Goal: Browse casually: Explore the website without a specific task or goal

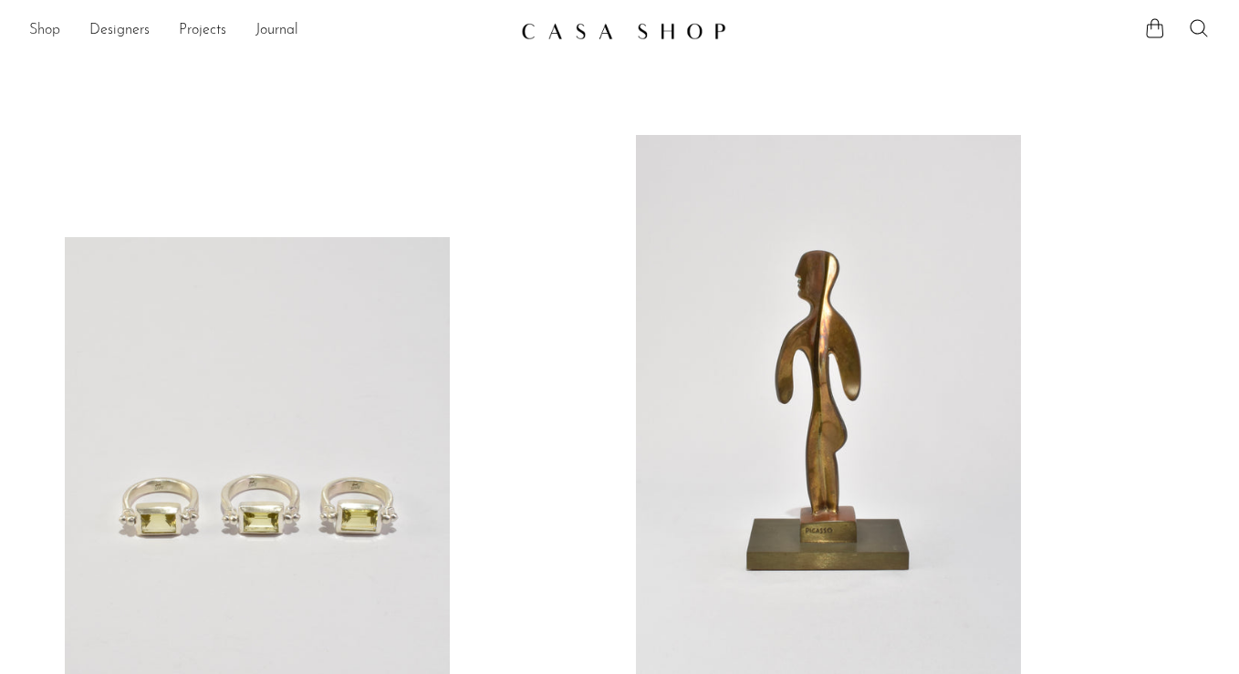
click at [49, 31] on link "Shop" at bounding box center [44, 31] width 31 height 24
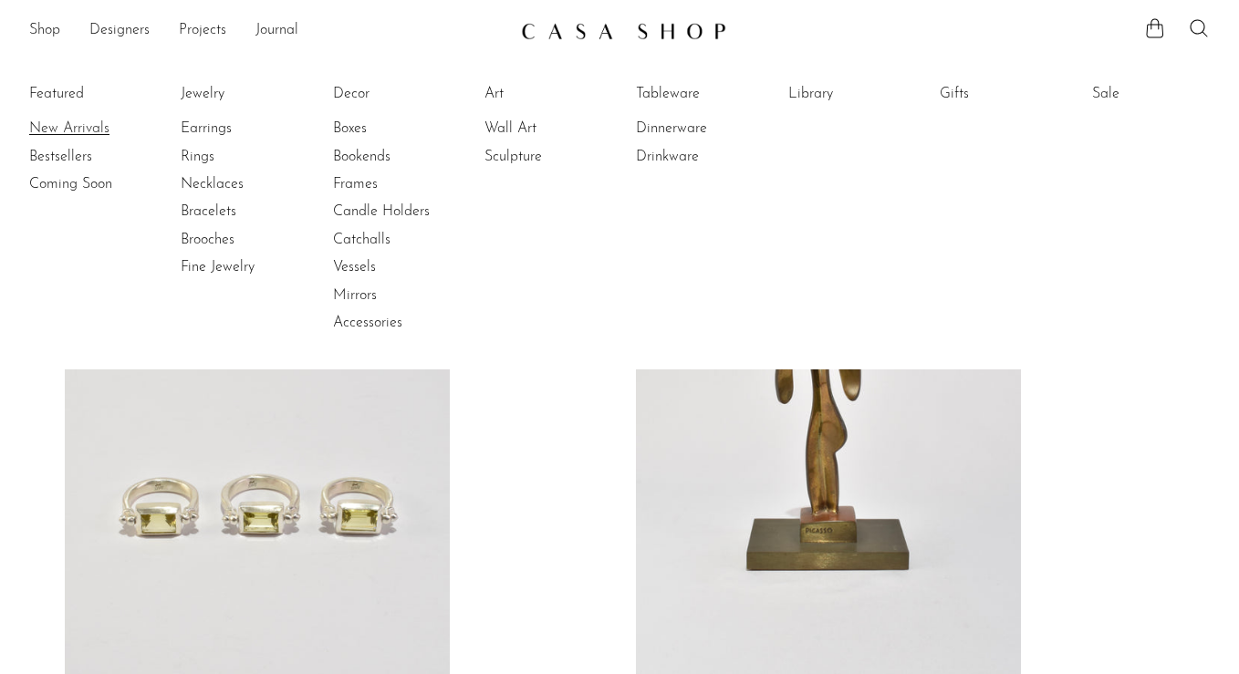
click at [59, 127] on link "New Arrivals" at bounding box center [97, 129] width 137 height 20
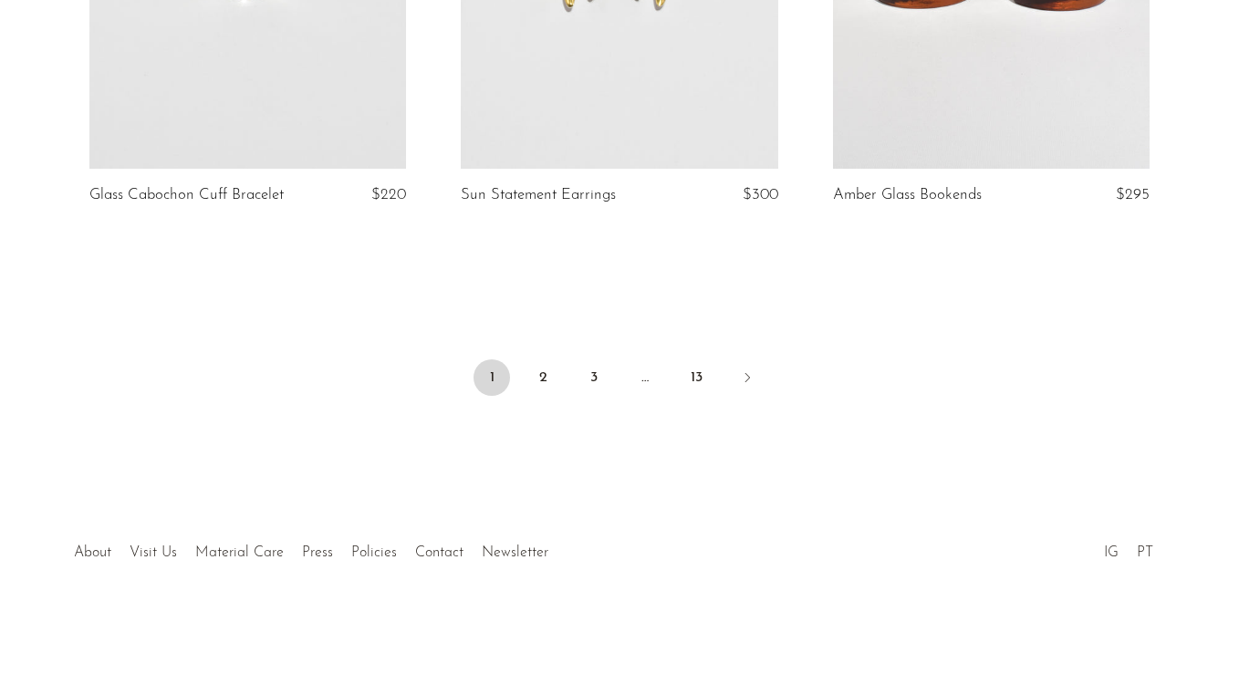
scroll to position [6288, 0]
click at [544, 389] on link "2" at bounding box center [543, 377] width 36 height 36
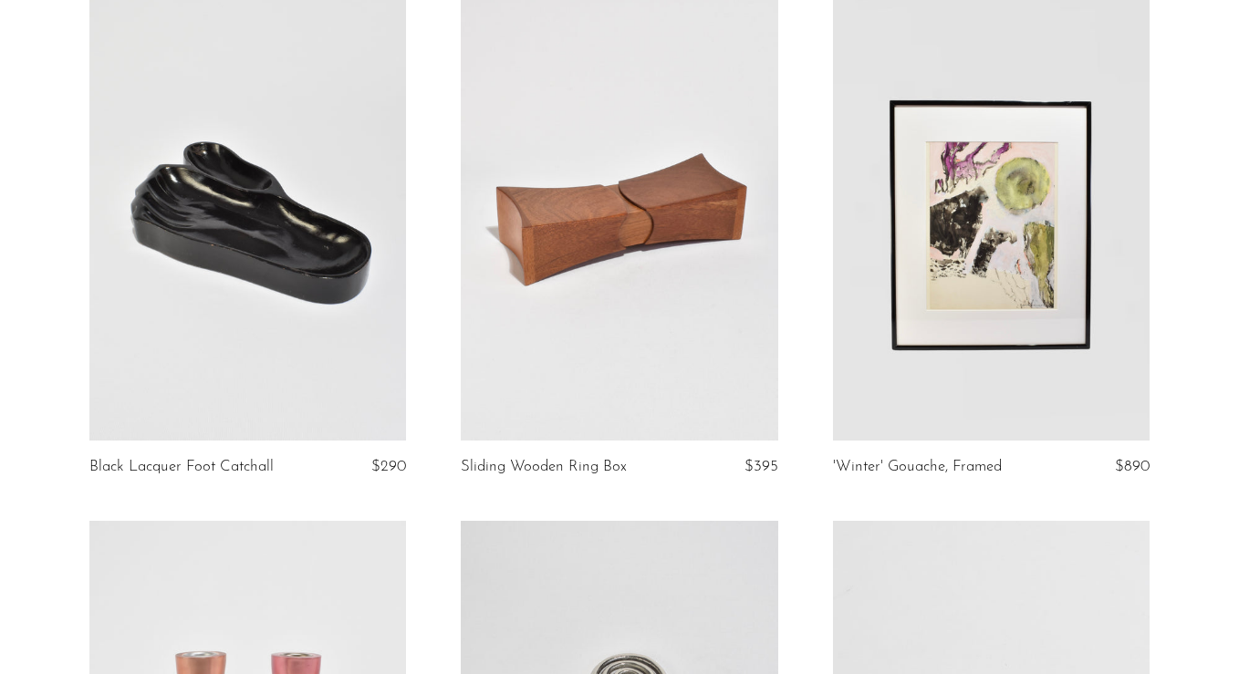
scroll to position [6021, 0]
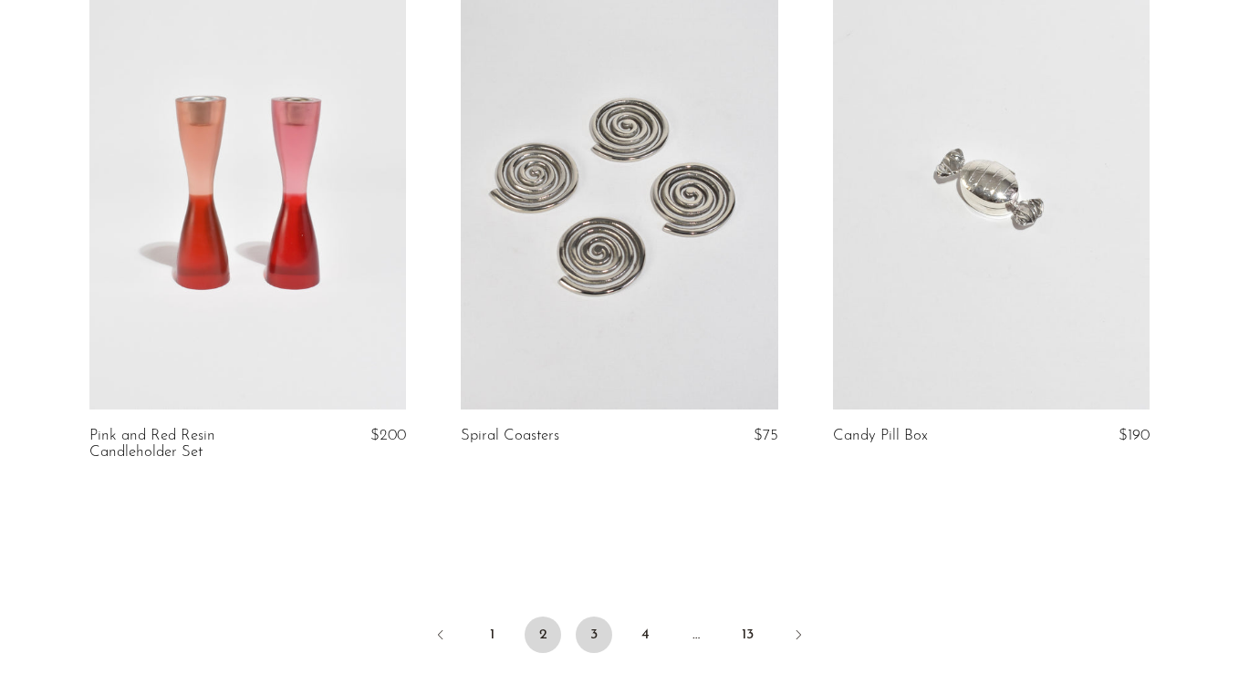
click at [579, 619] on link "3" at bounding box center [594, 635] width 36 height 36
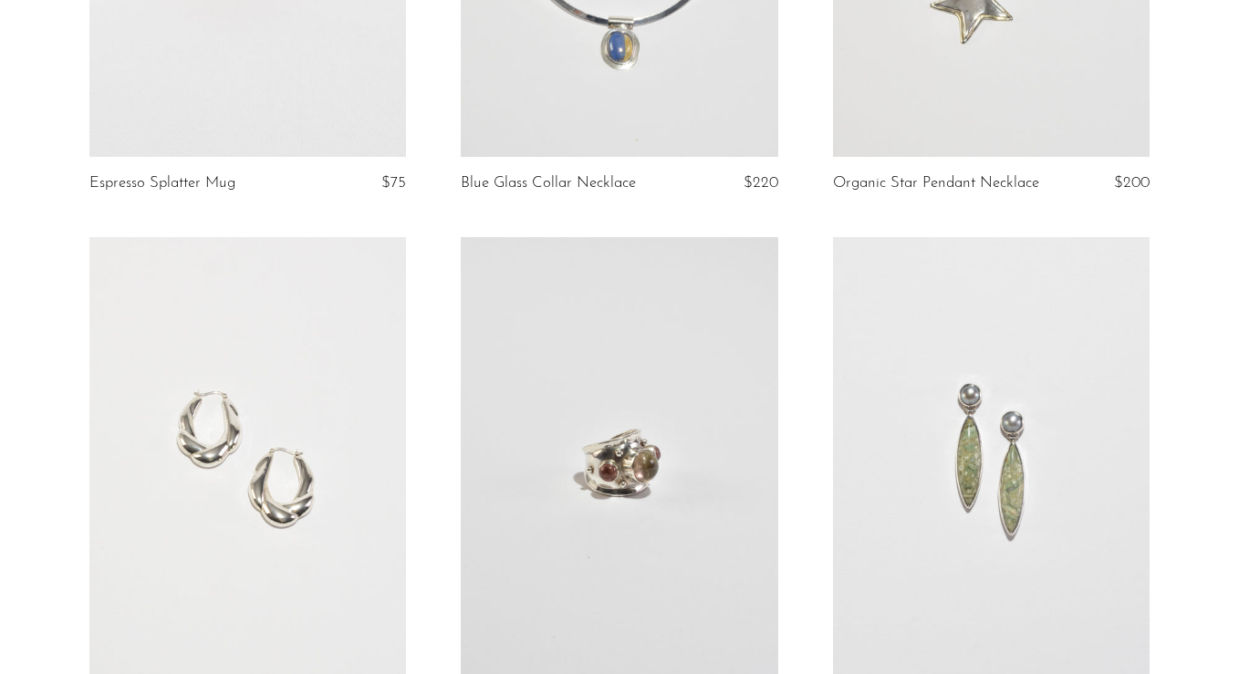
scroll to position [6116, 0]
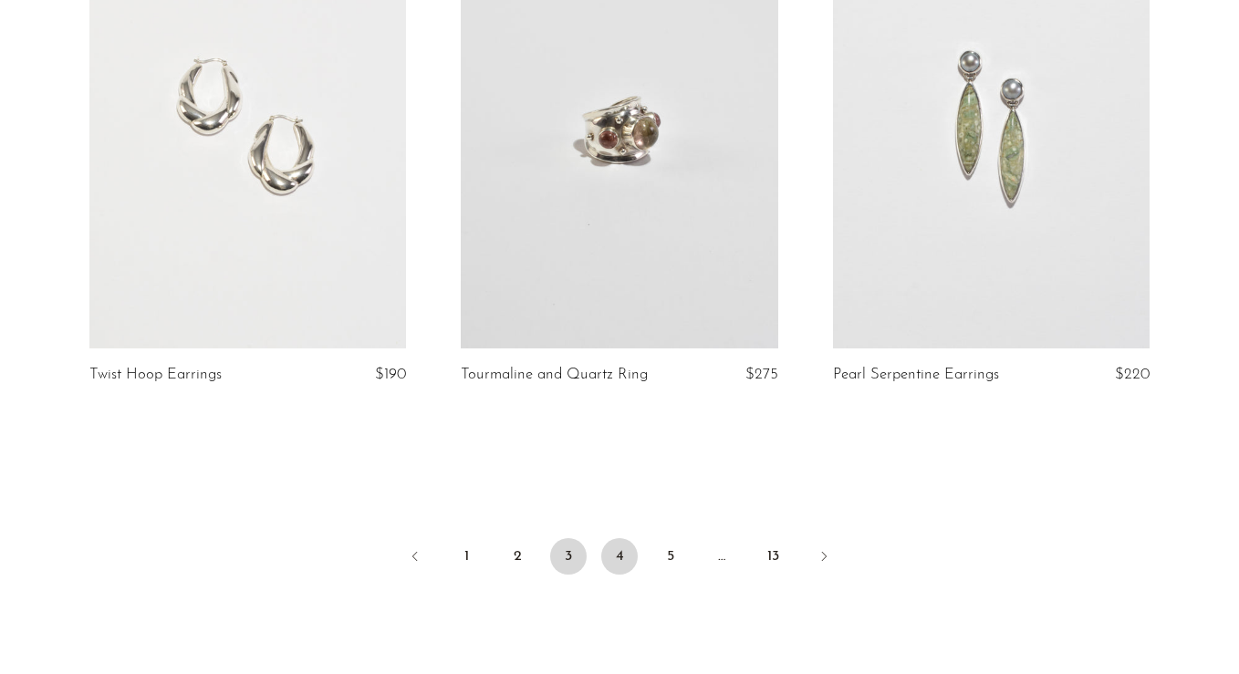
click at [611, 538] on link "4" at bounding box center [619, 556] width 36 height 36
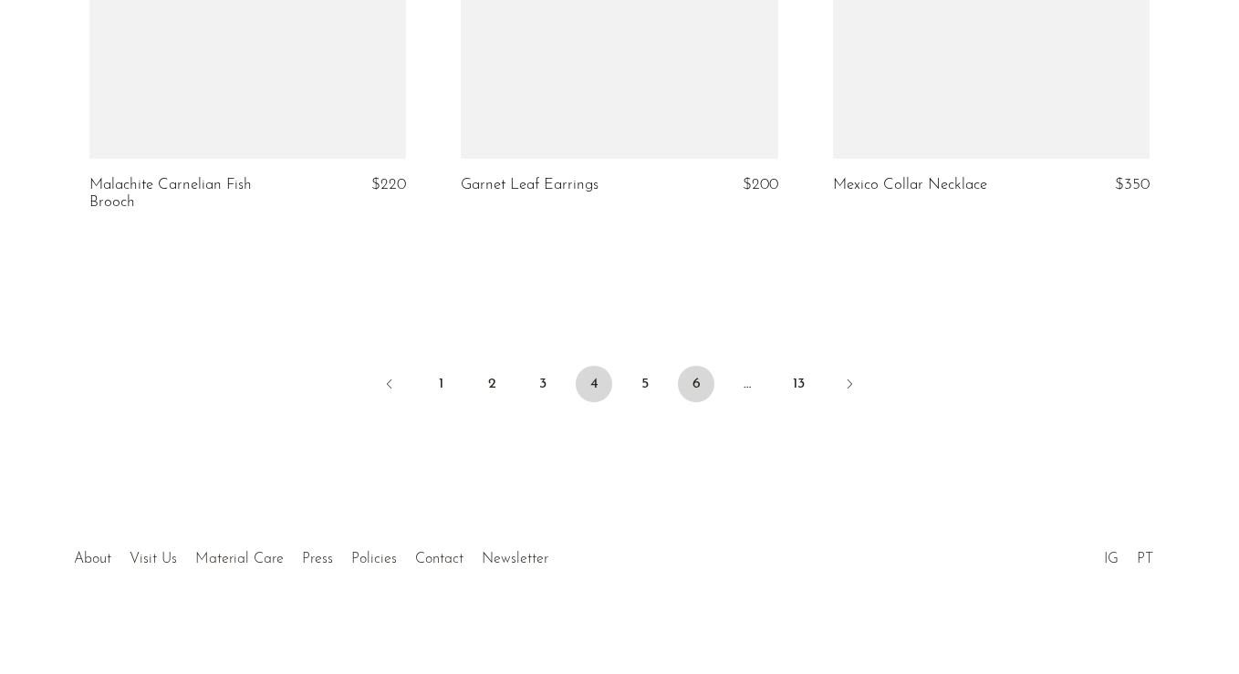
scroll to position [6288, 0]
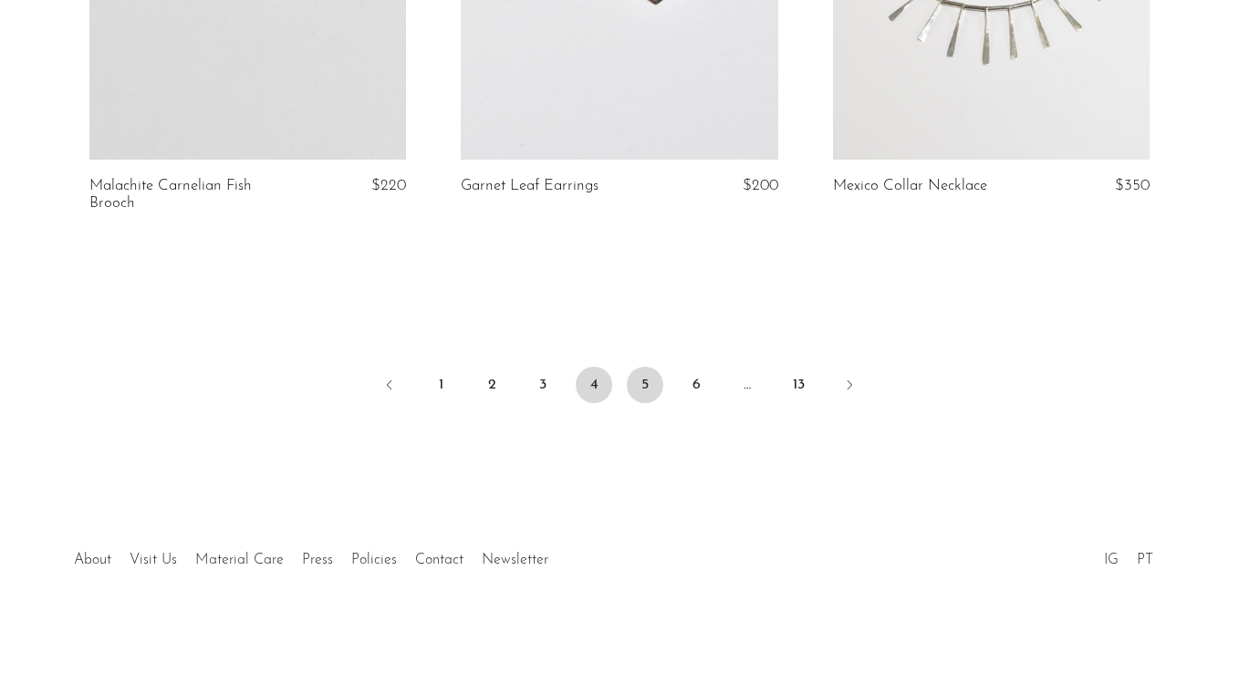
click at [649, 379] on link "5" at bounding box center [645, 385] width 36 height 36
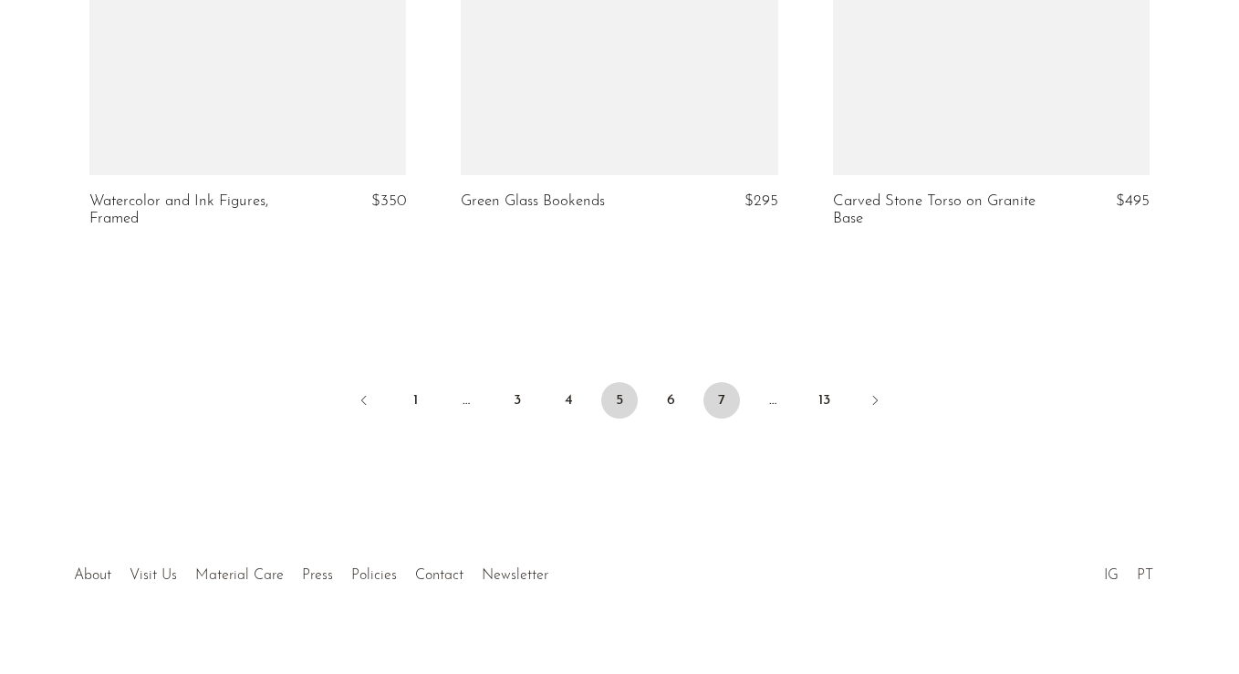
scroll to position [6271, 0]
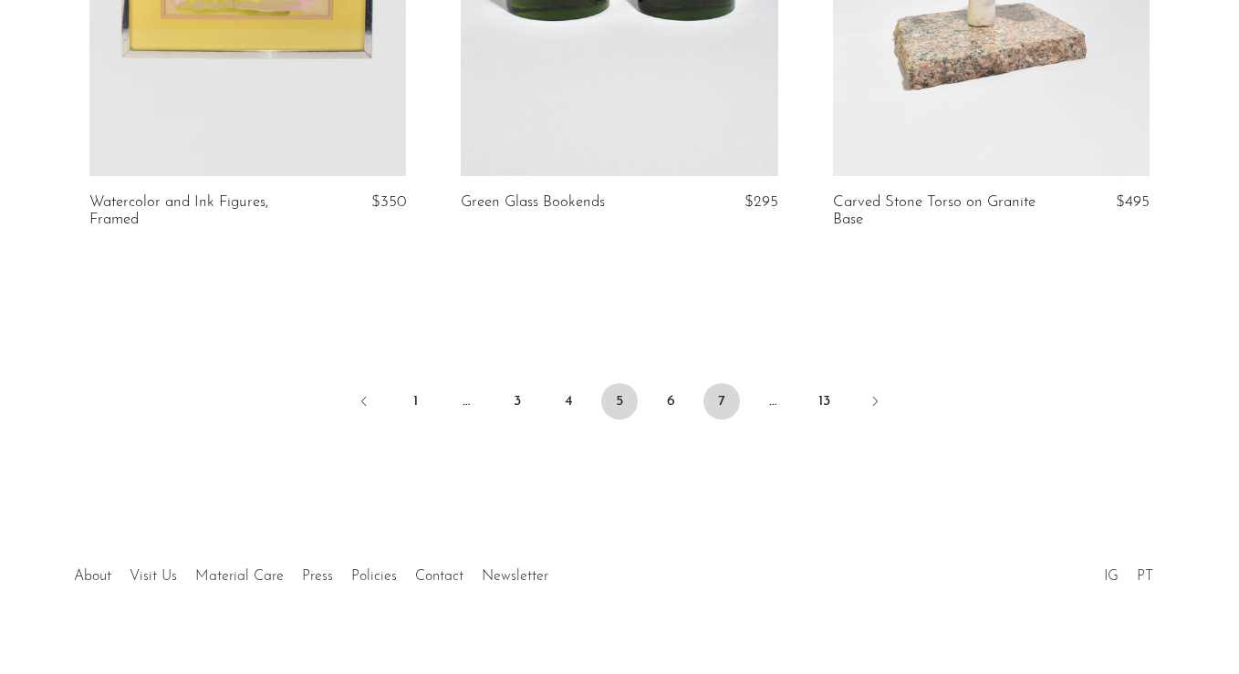
click at [716, 383] on link "7" at bounding box center [721, 401] width 36 height 36
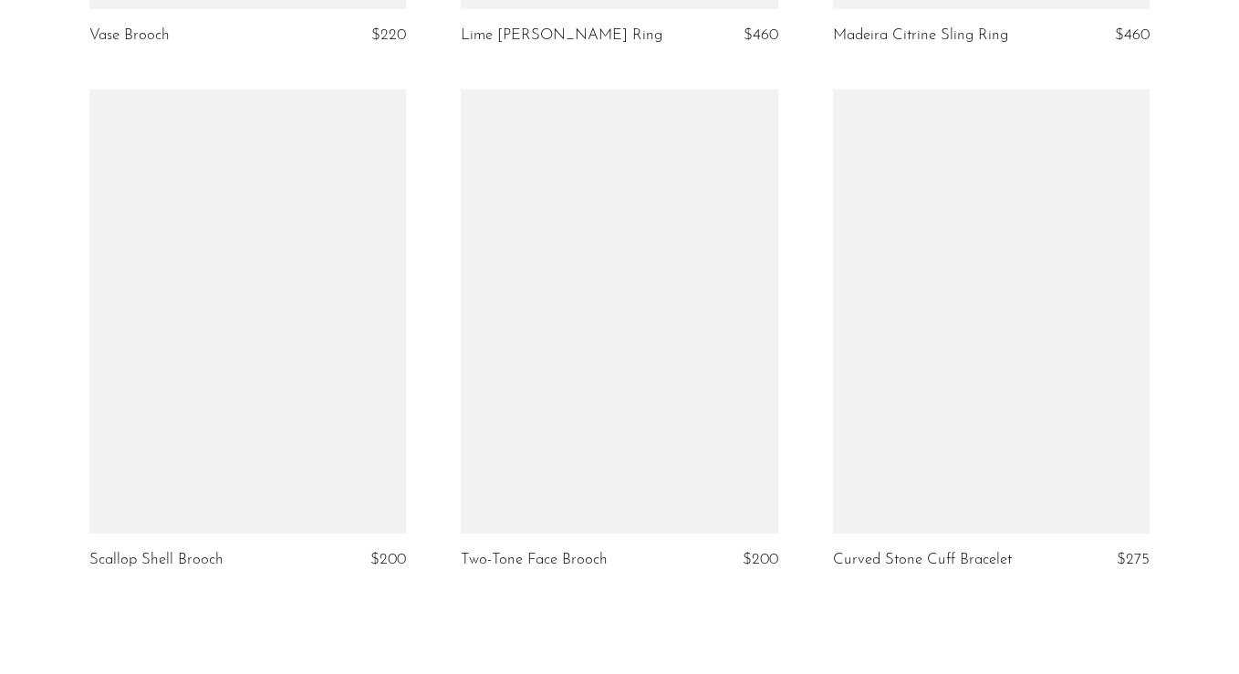
scroll to position [6068, 0]
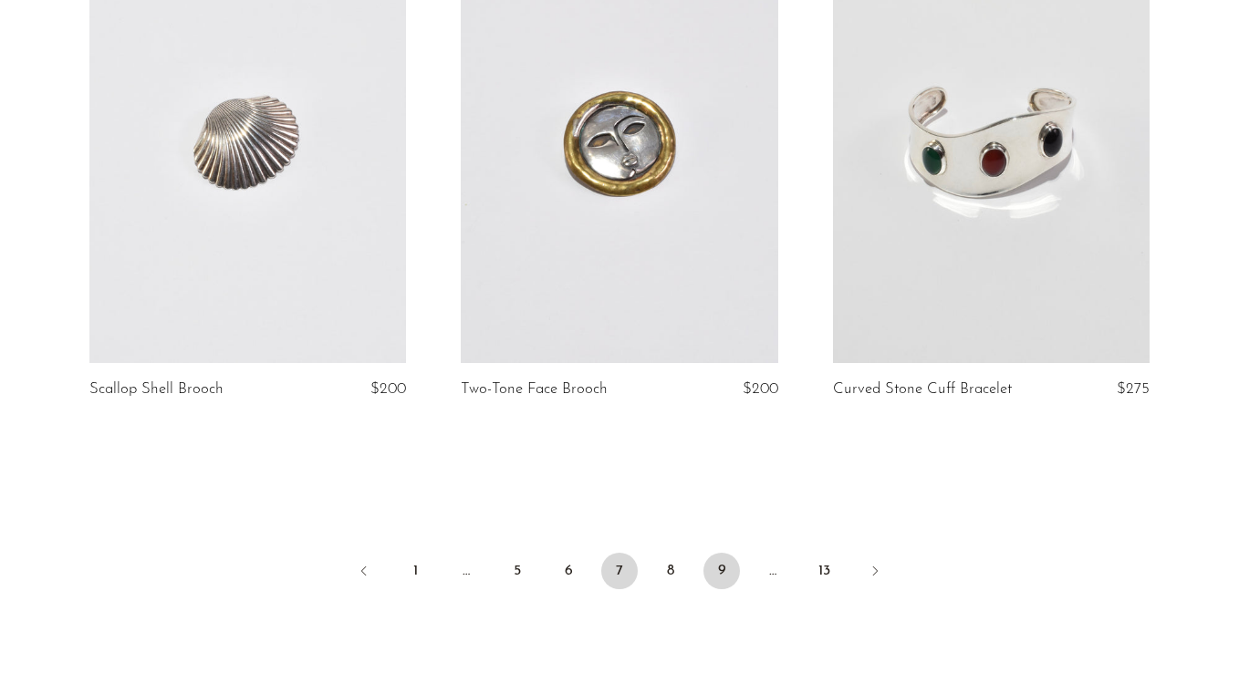
click at [720, 581] on link "9" at bounding box center [721, 571] width 36 height 36
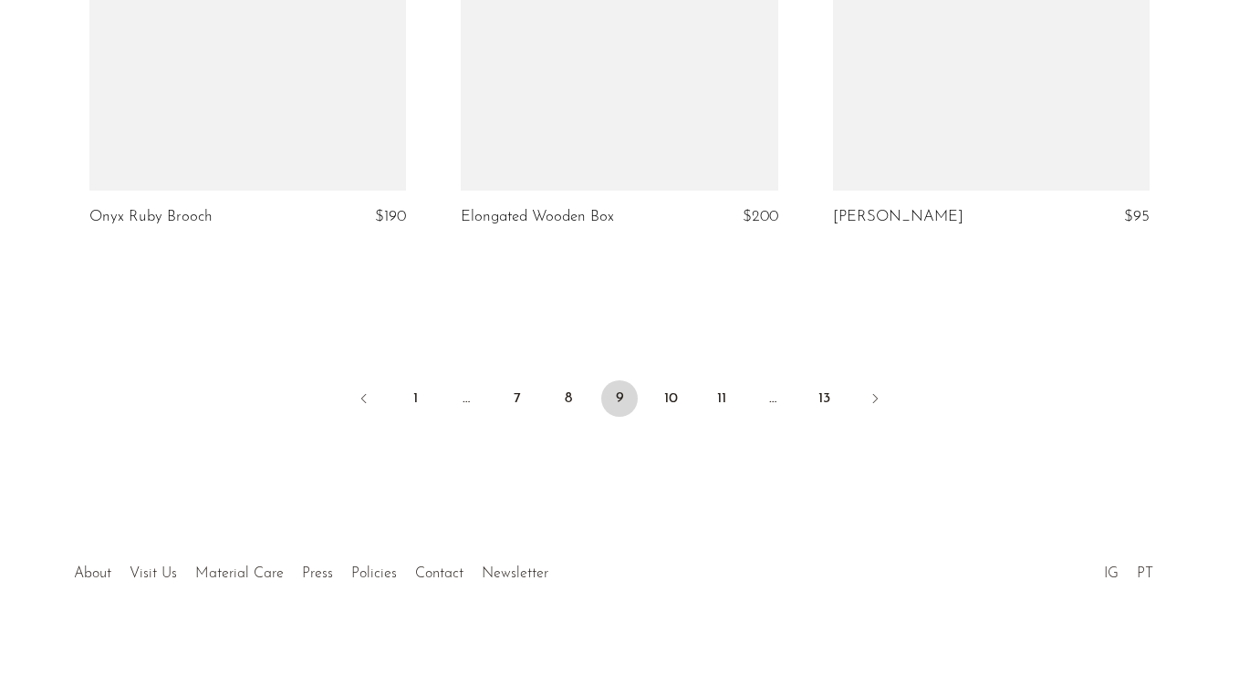
scroll to position [6205, 0]
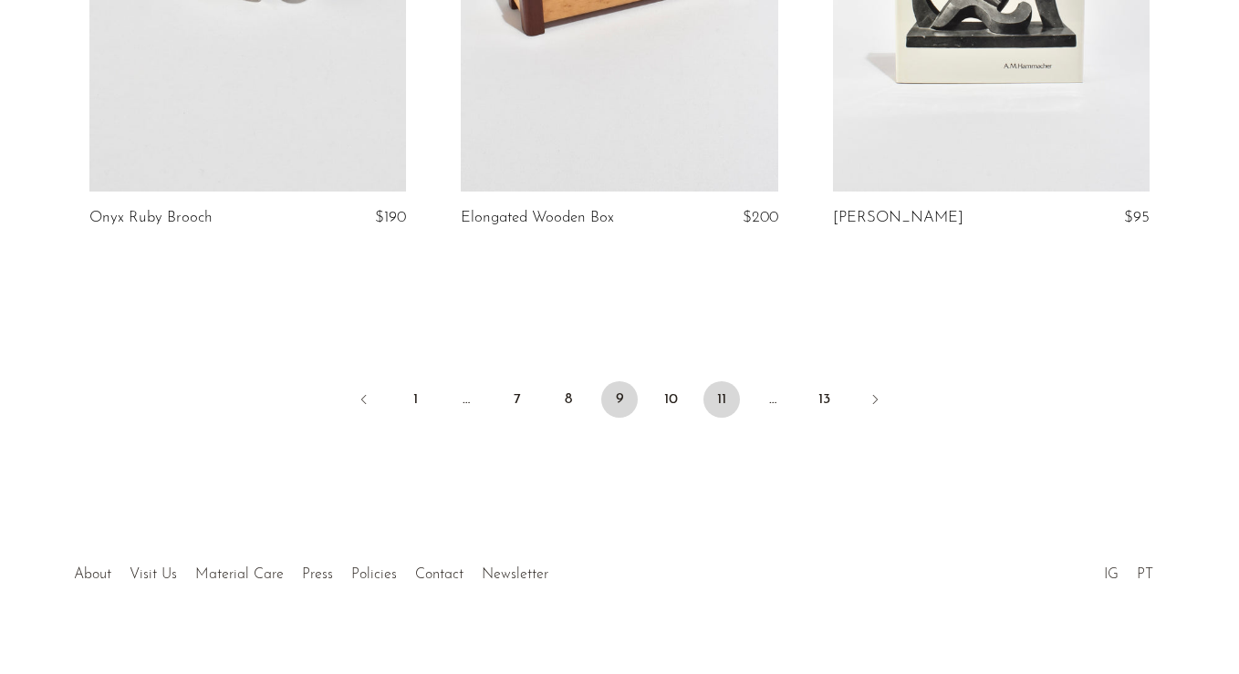
click at [722, 381] on link "11" at bounding box center [721, 399] width 36 height 36
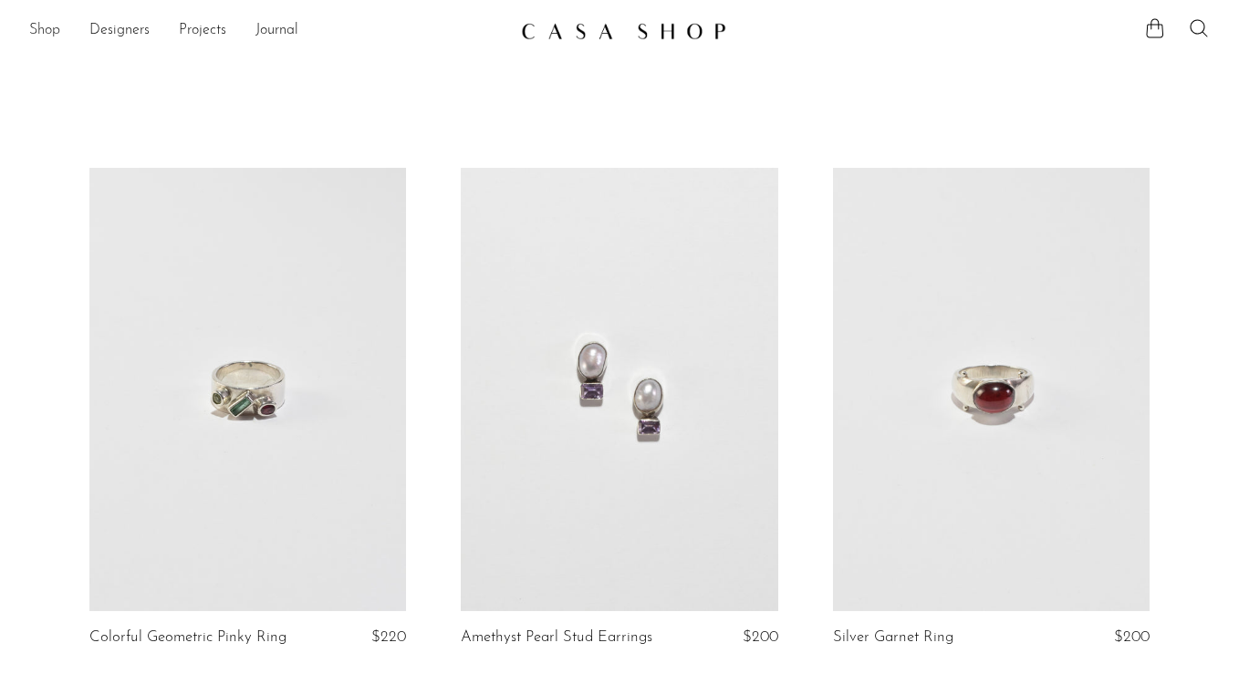
click at [39, 34] on link "Shop" at bounding box center [44, 31] width 31 height 24
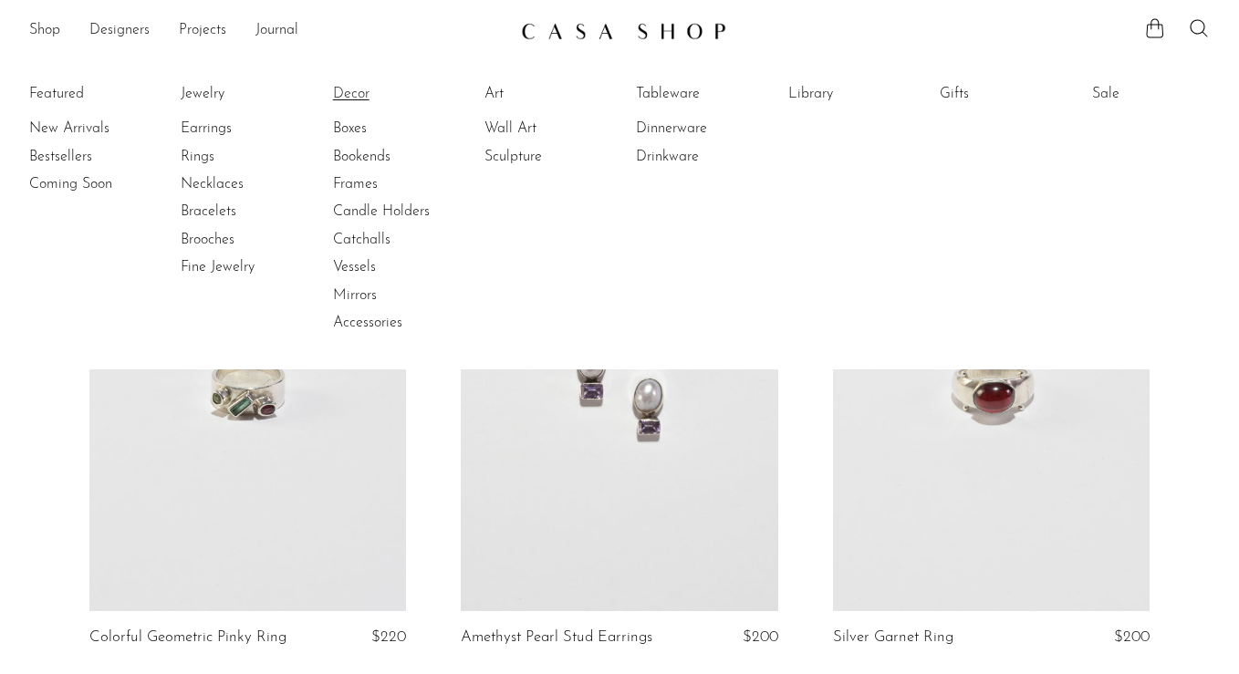
click at [342, 95] on link "Decor" at bounding box center [401, 94] width 137 height 20
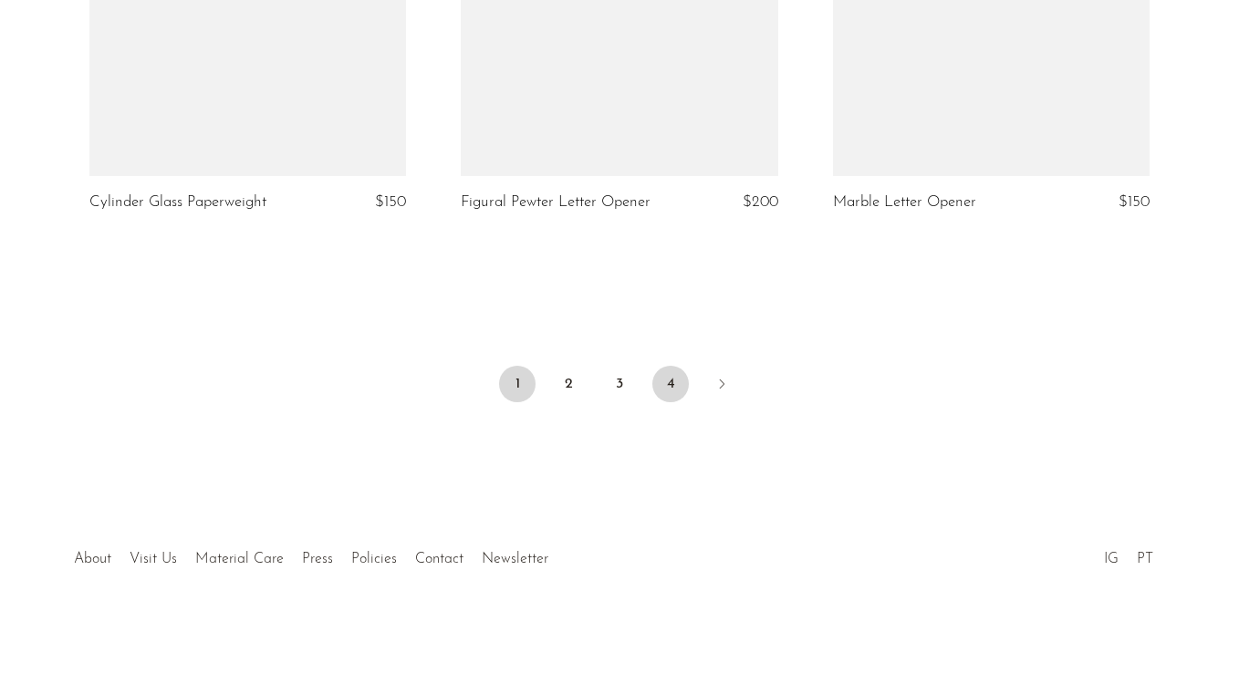
scroll to position [6288, 0]
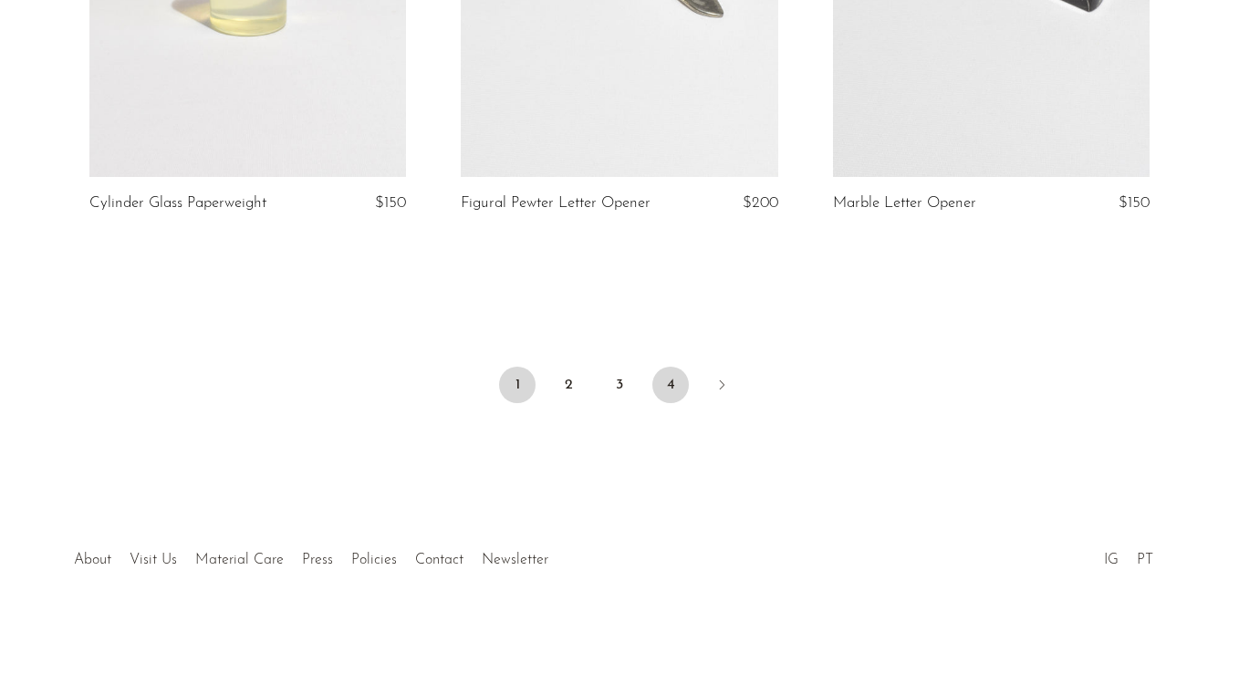
click at [663, 370] on link "4" at bounding box center [670, 385] width 36 height 36
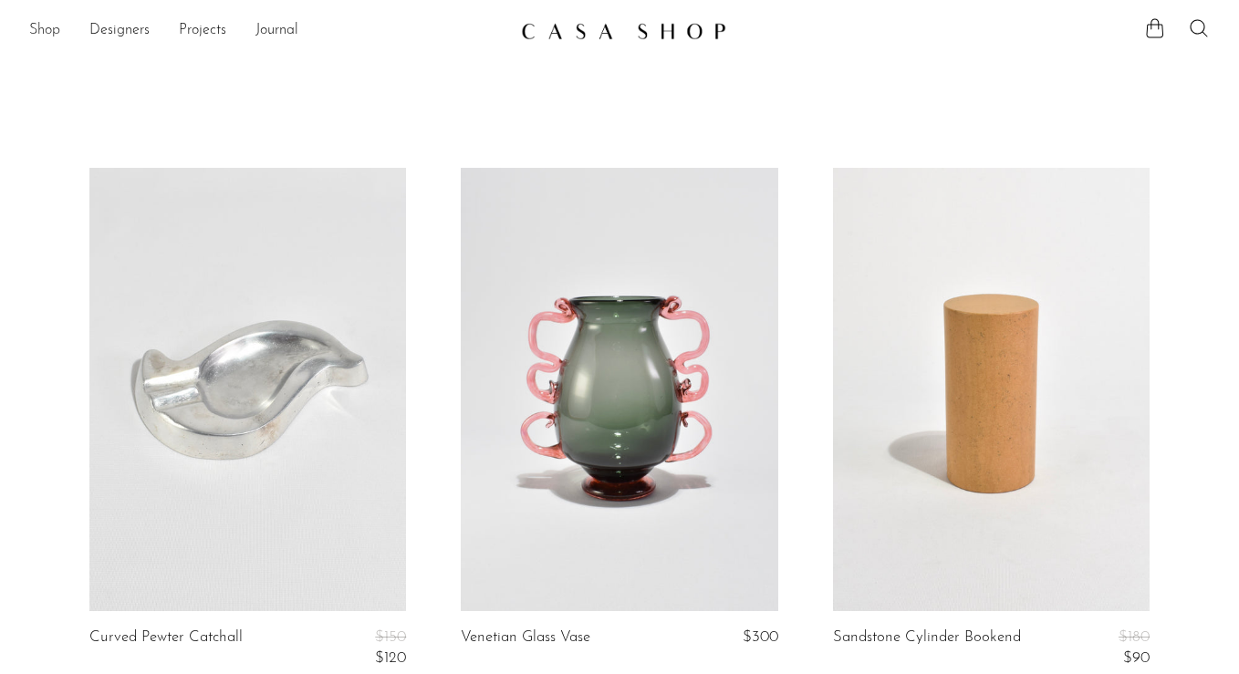
click at [43, 24] on link "Shop" at bounding box center [44, 31] width 31 height 24
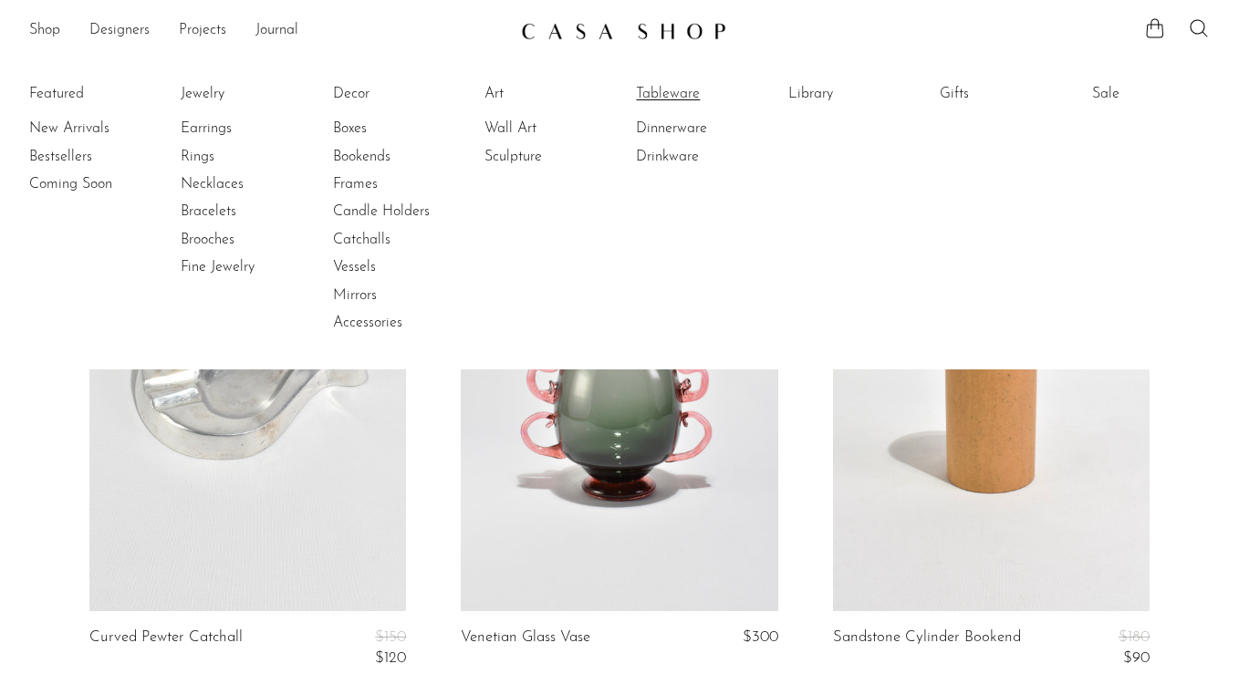
click at [685, 94] on link "Tableware" at bounding box center [704, 94] width 137 height 20
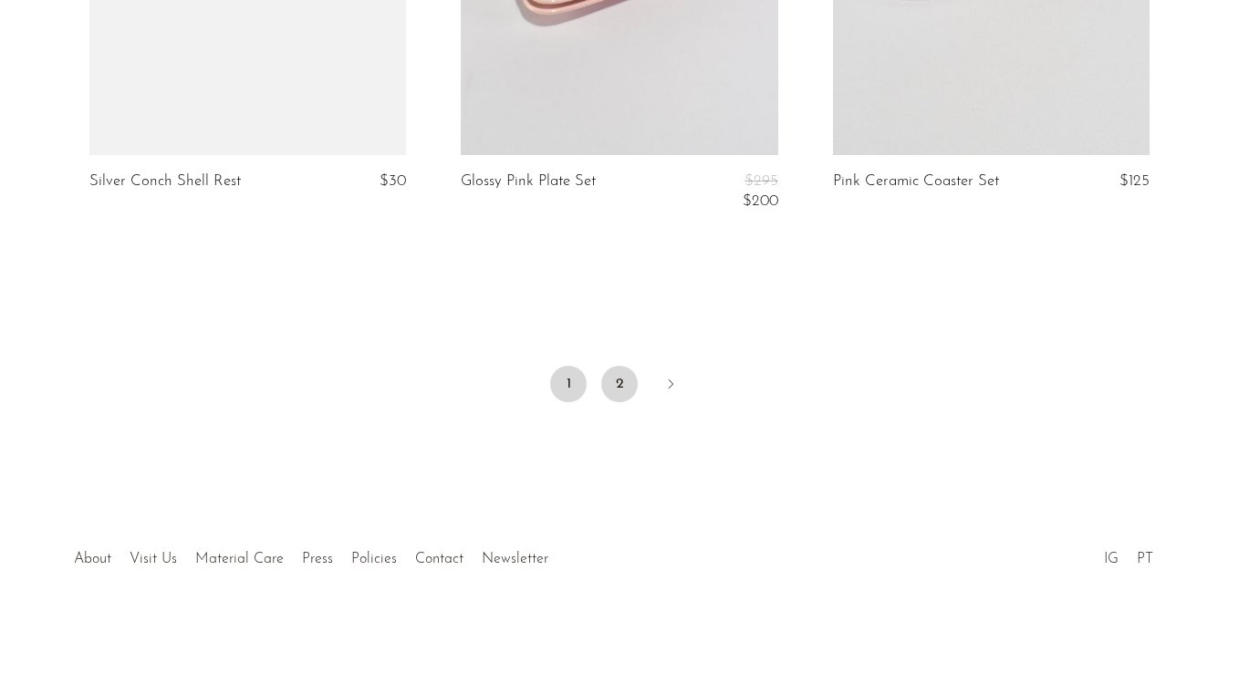
scroll to position [6275, 0]
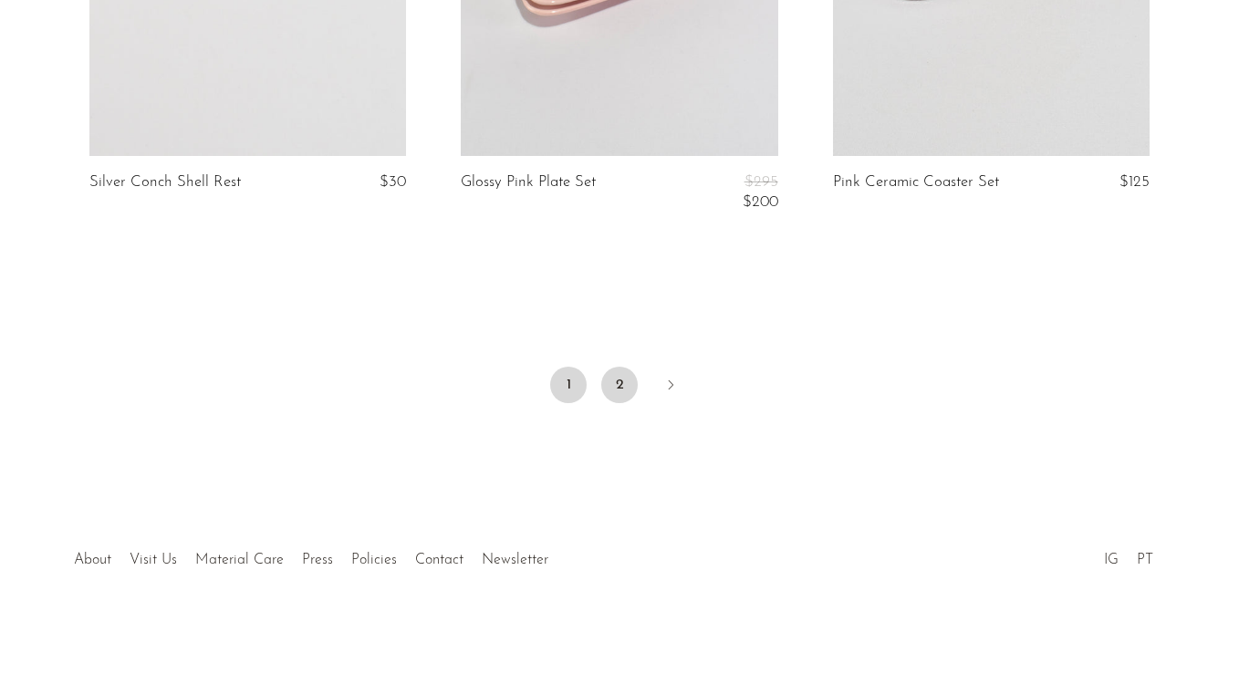
click at [623, 367] on link "2" at bounding box center [619, 385] width 36 height 36
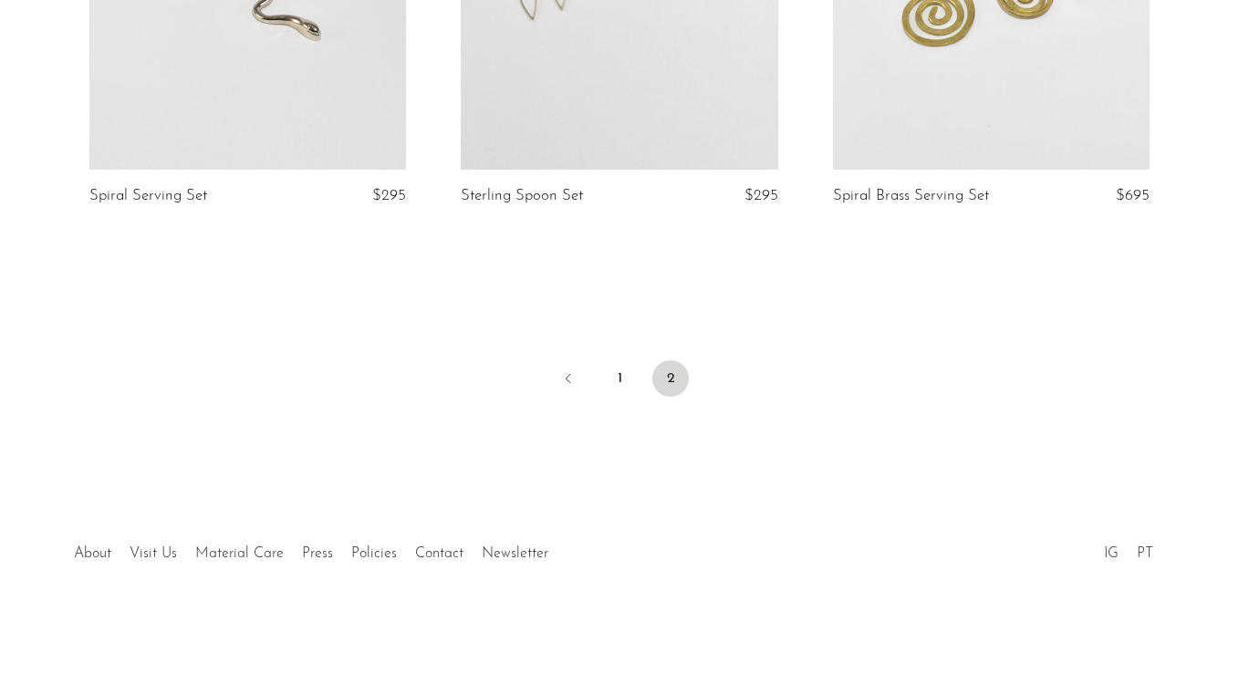
scroll to position [1530, 0]
